Goal: Find specific fact: Find contact information

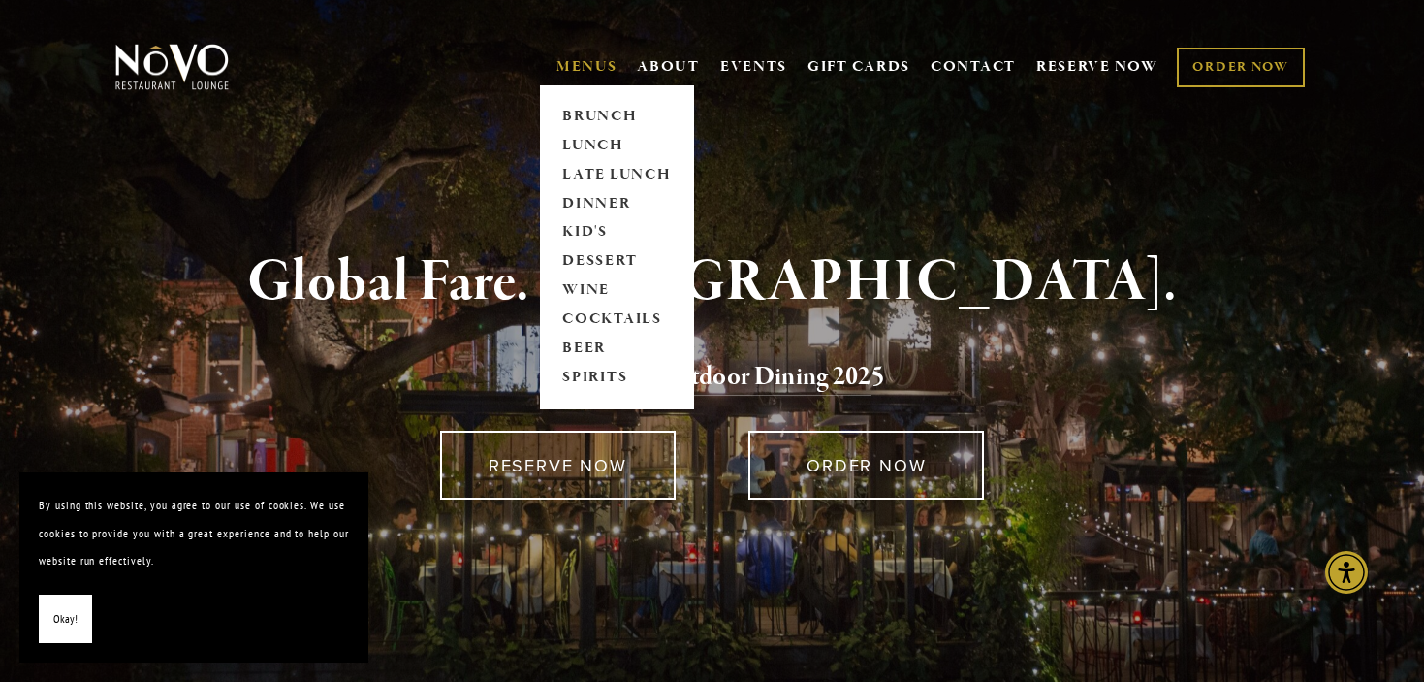
click at [584, 61] on link "MENUS" at bounding box center [587, 66] width 61 height 19
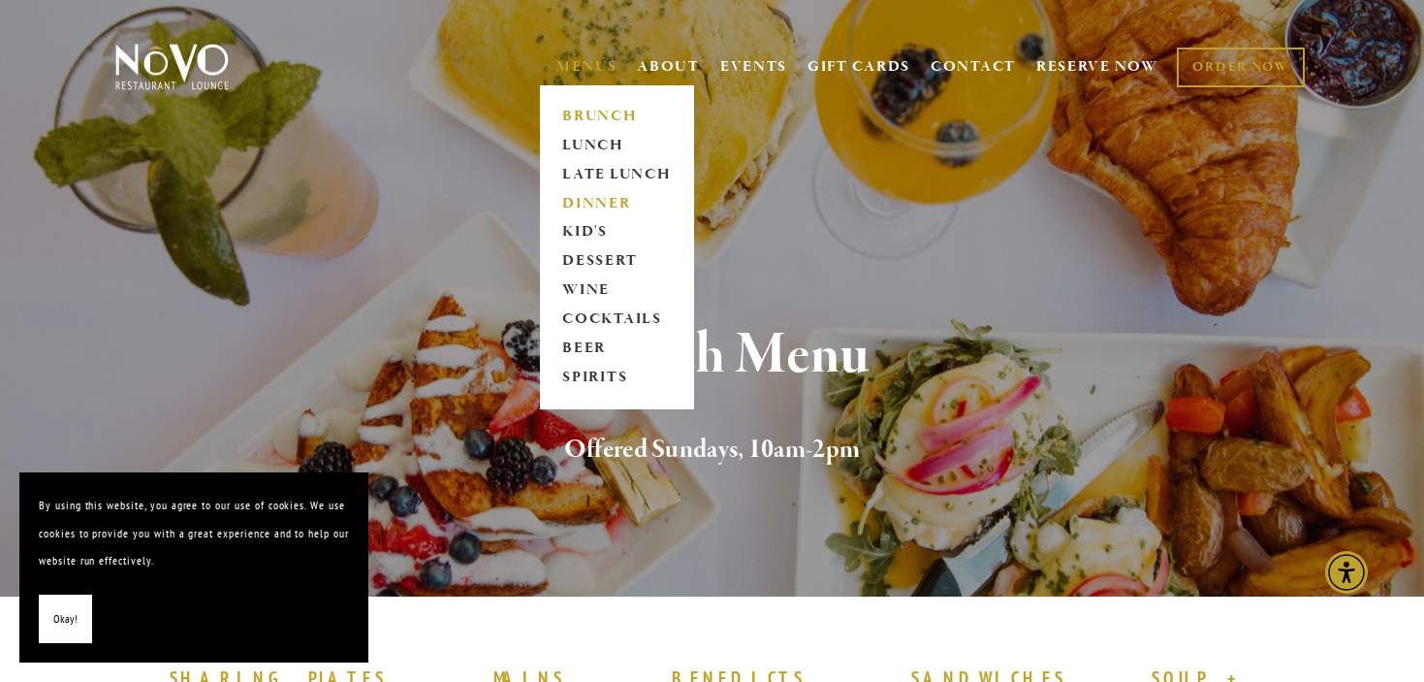
click at [602, 205] on link "DINNER" at bounding box center [617, 203] width 121 height 29
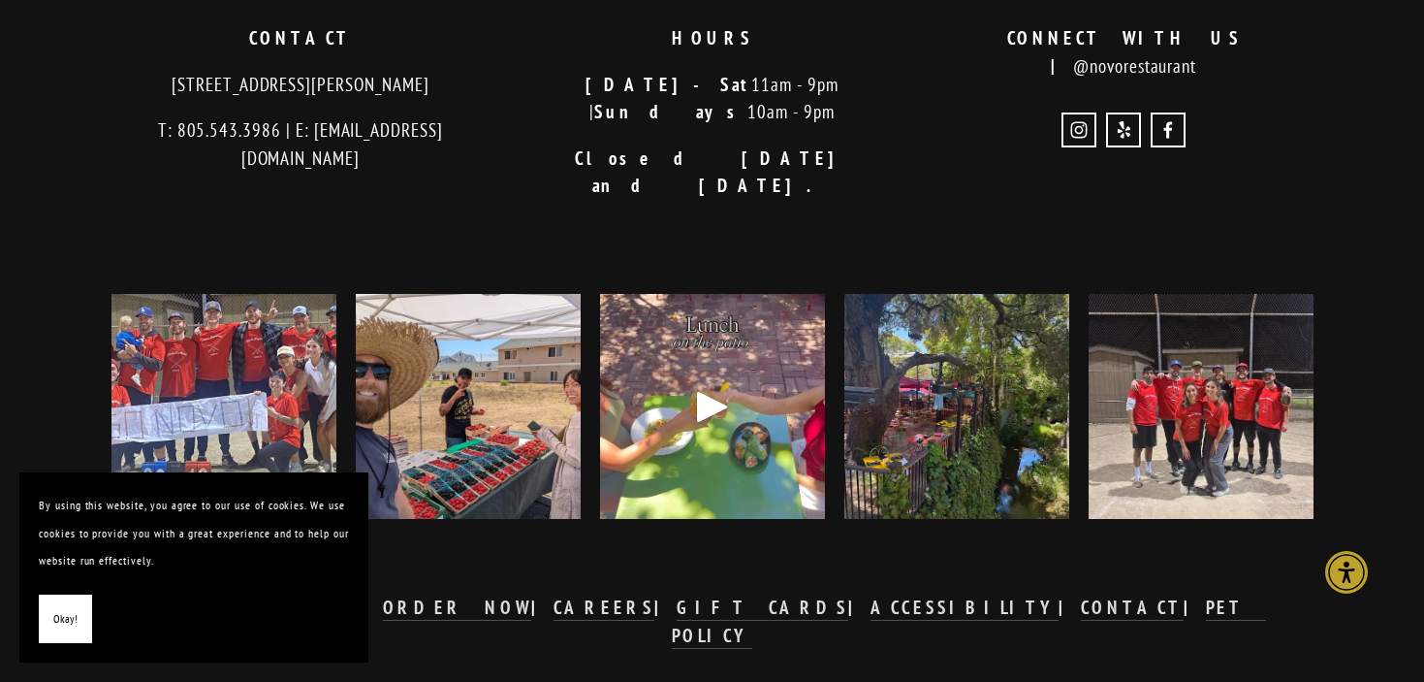
scroll to position [5028, 0]
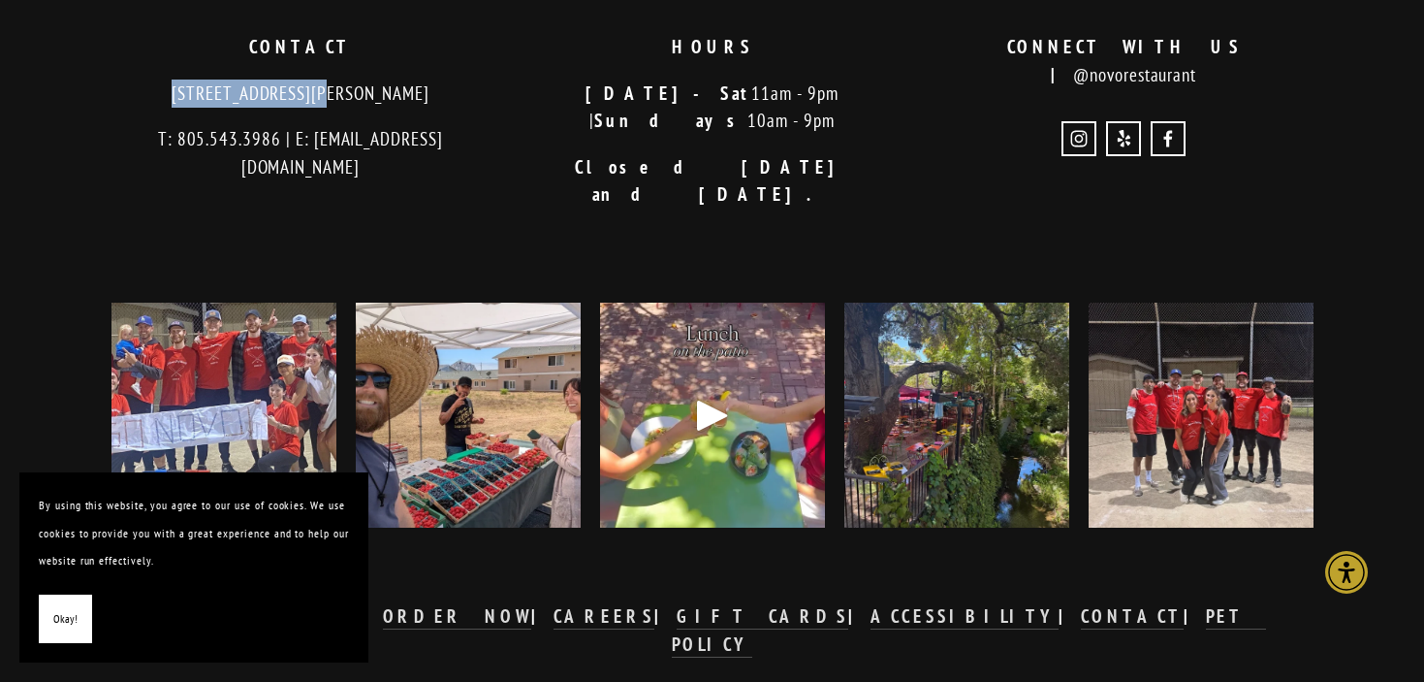
drag, startPoint x: 136, startPoint y: 98, endPoint x: 272, endPoint y: 92, distance: 136.8
click at [272, 92] on p "[STREET_ADDRESS][PERSON_NAME]" at bounding box center [301, 94] width 379 height 28
copy p "726 Higuera Street"
